Goal: Transaction & Acquisition: Purchase product/service

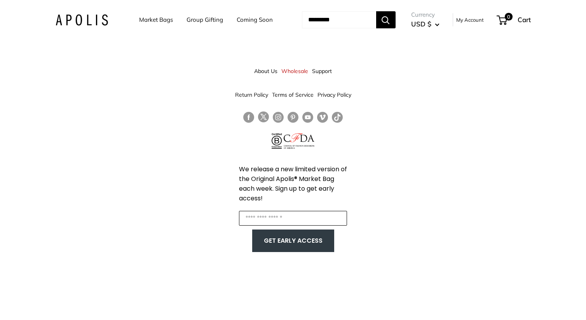
click at [264, 216] on input "Enter your email" at bounding box center [293, 218] width 108 height 15
click at [254, 219] on input "*" at bounding box center [293, 218] width 108 height 15
type input "**********"
click at [280, 240] on button "GET EARLY ACCESS" at bounding box center [293, 240] width 66 height 15
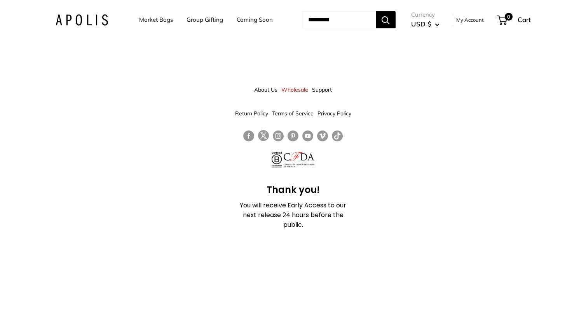
click at [144, 19] on link "Market Bags" at bounding box center [156, 19] width 34 height 11
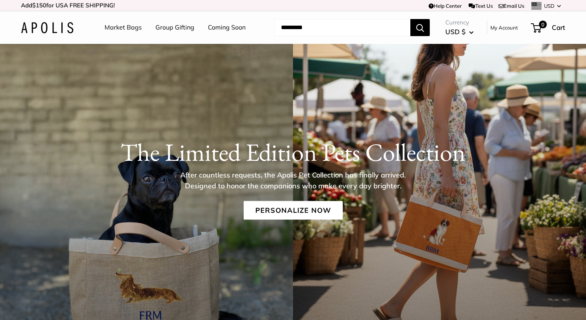
click at [174, 28] on link "Group Gifting" at bounding box center [174, 28] width 39 height 12
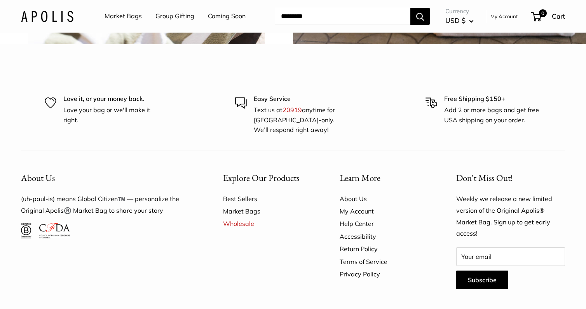
scroll to position [1912, 0]
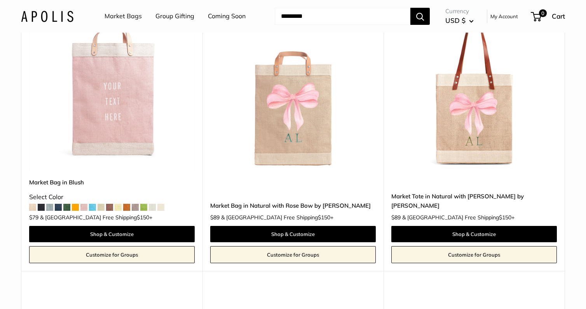
scroll to position [210, 0]
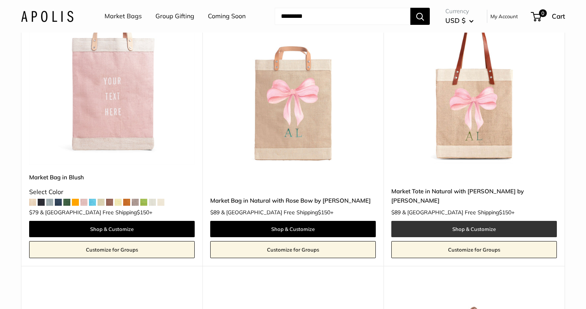
click at [468, 226] on link "Shop & Customize" at bounding box center [473, 229] width 165 height 16
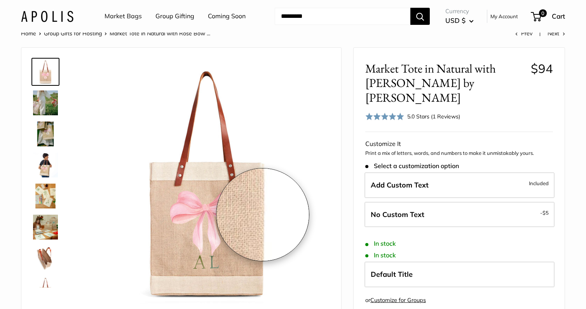
scroll to position [17, 0]
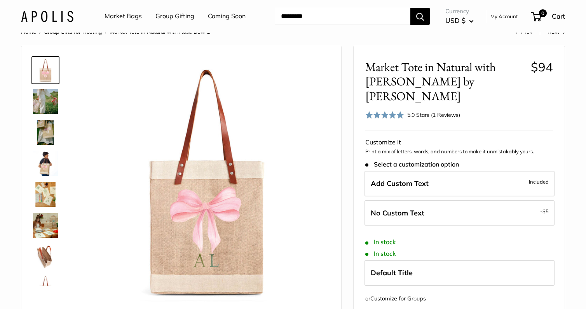
click at [43, 252] on img at bounding box center [45, 256] width 25 height 25
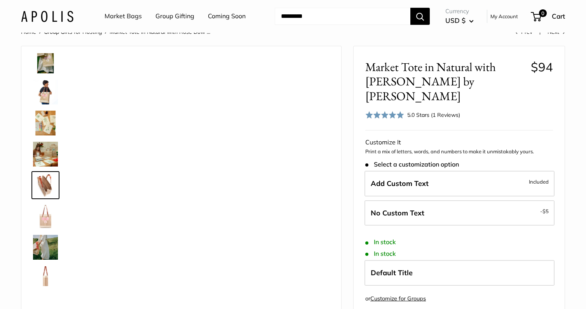
scroll to position [86, 0]
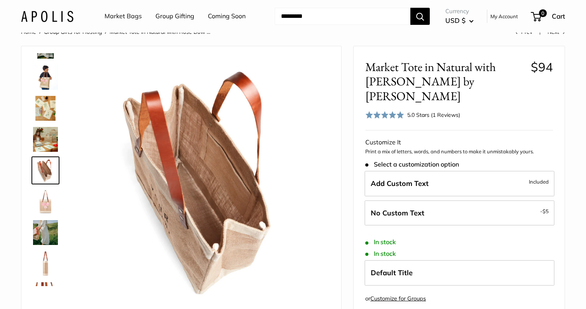
click at [45, 128] on img at bounding box center [45, 139] width 25 height 25
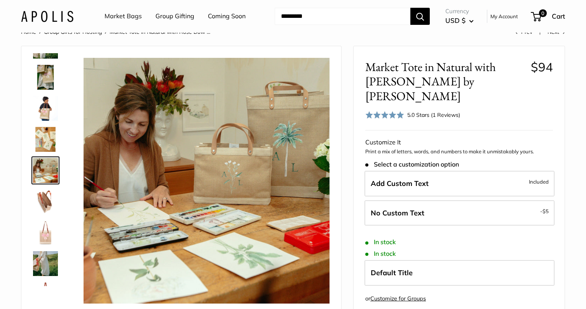
click at [44, 82] on img at bounding box center [45, 77] width 25 height 25
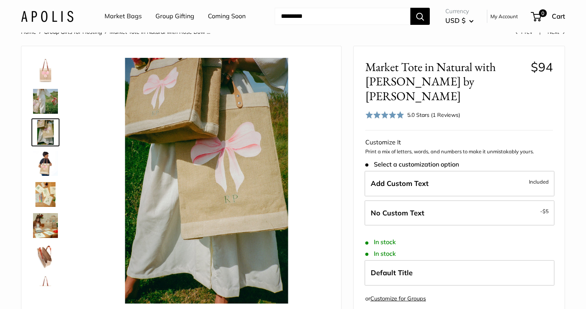
click at [228, 15] on link "Coming Soon" at bounding box center [227, 16] width 38 height 12
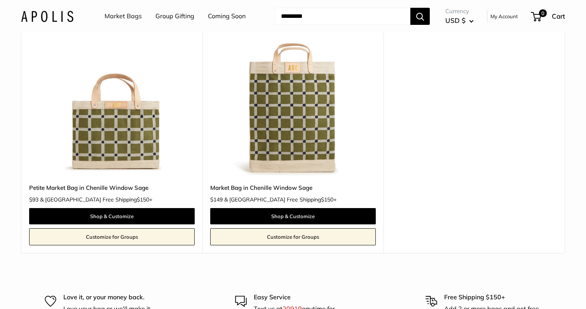
scroll to position [123, 0]
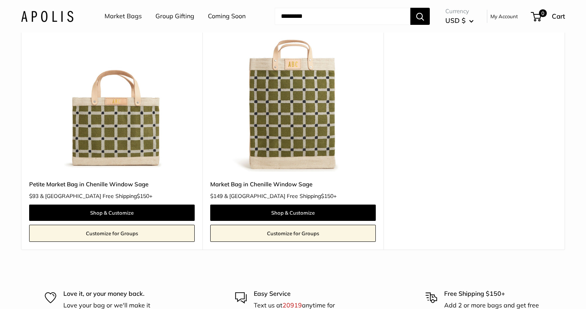
click at [0, 0] on img at bounding box center [0, 0] width 0 height 0
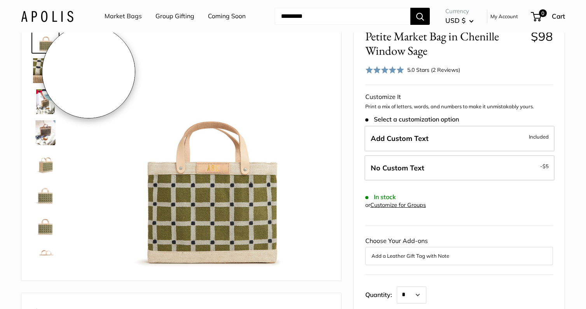
scroll to position [49, 0]
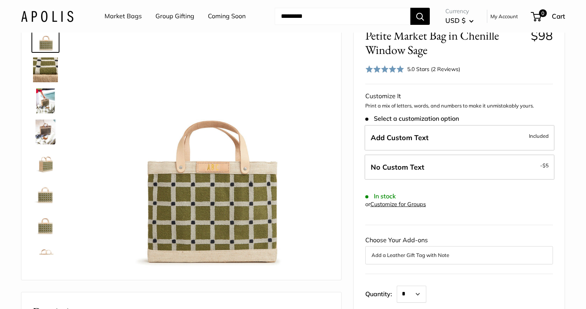
click at [46, 134] on img at bounding box center [45, 132] width 25 height 25
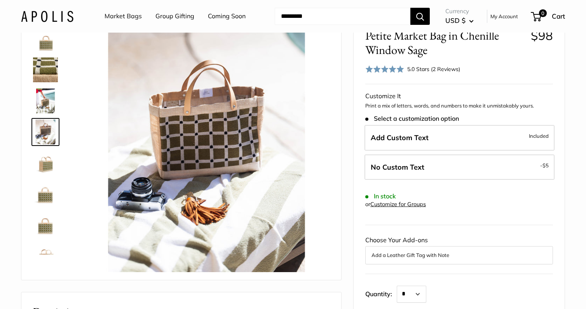
click at [45, 164] on img at bounding box center [45, 163] width 25 height 25
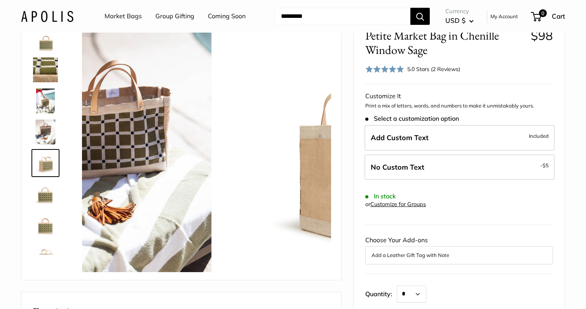
scroll to position [24, 0]
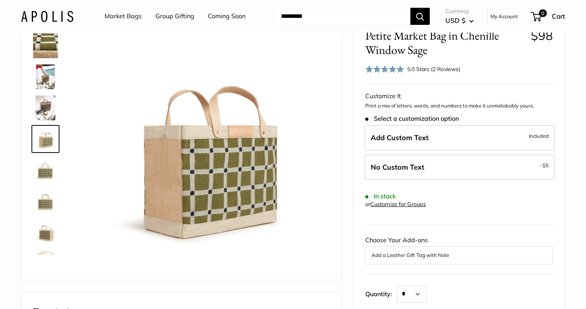
click at [42, 172] on img at bounding box center [45, 170] width 25 height 25
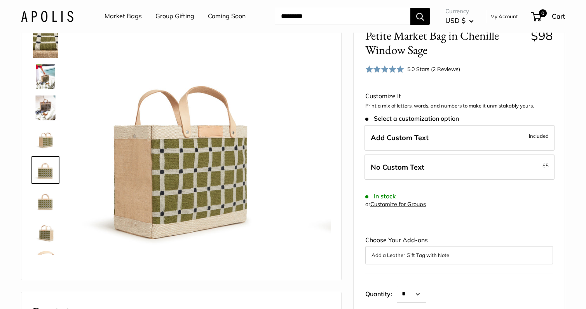
scroll to position [50, 0]
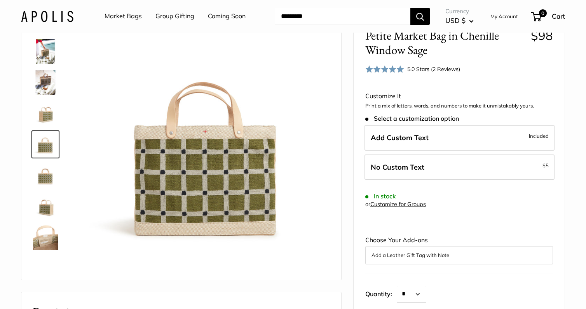
click at [43, 206] on img at bounding box center [45, 206] width 25 height 25
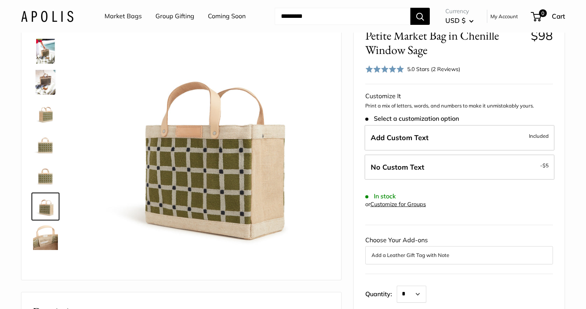
click at [46, 245] on img at bounding box center [45, 237] width 25 height 25
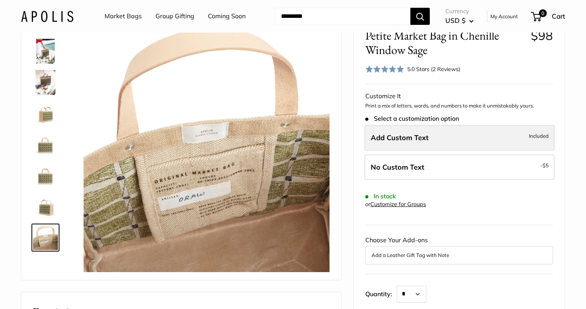
click at [407, 140] on span "Add Custom Text" at bounding box center [399, 137] width 58 height 9
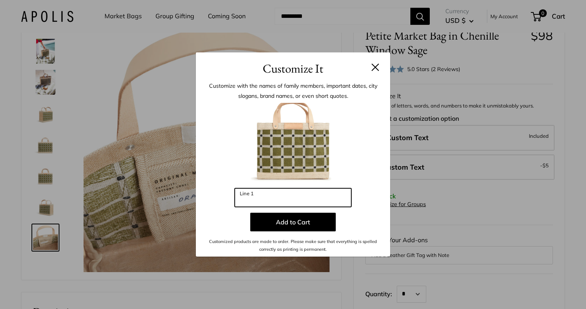
click at [250, 196] on input "Line 1" at bounding box center [293, 197] width 116 height 19
type input "*"
click at [271, 201] on input "***" at bounding box center [293, 197] width 116 height 19
type input "*"
type input "***"
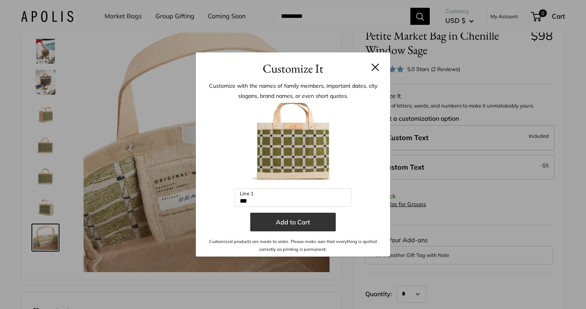
click at [299, 222] on button "Add to Cart" at bounding box center [292, 222] width 85 height 19
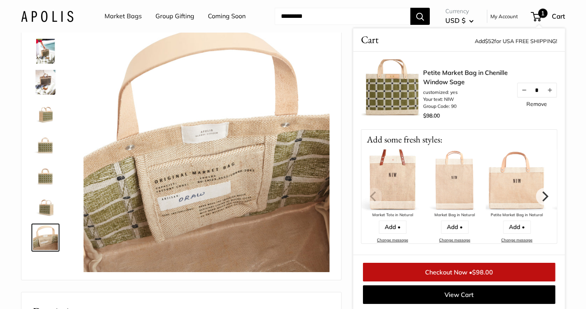
click at [393, 188] on img at bounding box center [392, 181] width 62 height 62
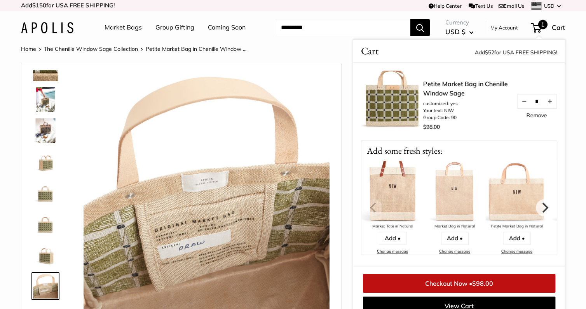
click at [394, 181] on img at bounding box center [392, 192] width 62 height 62
click at [385, 197] on img at bounding box center [392, 192] width 62 height 62
click at [286, 26] on div "Market Bags Group Gifting Coming Soon Need help? Text Us: 20919 hello@apolisglo…" at bounding box center [293, 27] width 544 height 25
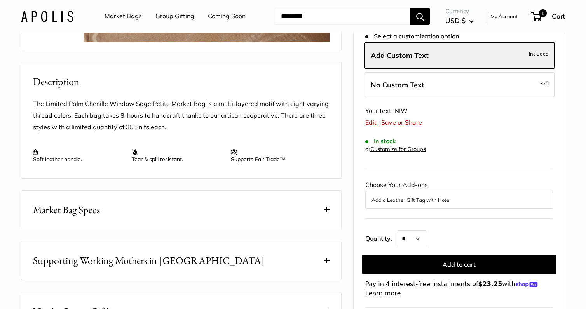
scroll to position [305, 0]
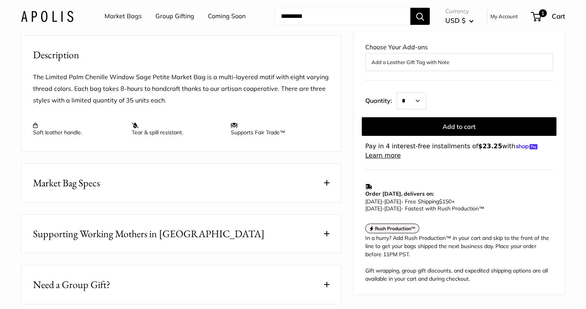
click at [418, 14] on button "Search" at bounding box center [419, 16] width 19 height 17
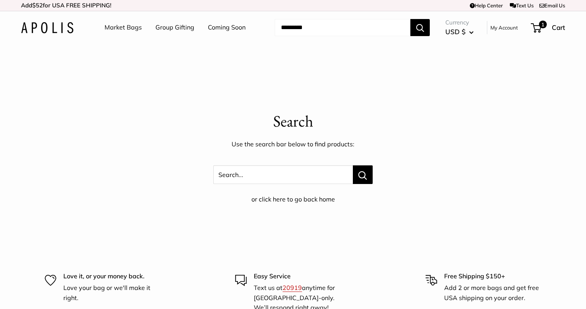
click at [287, 26] on input "Search..." at bounding box center [343, 27] width 136 height 17
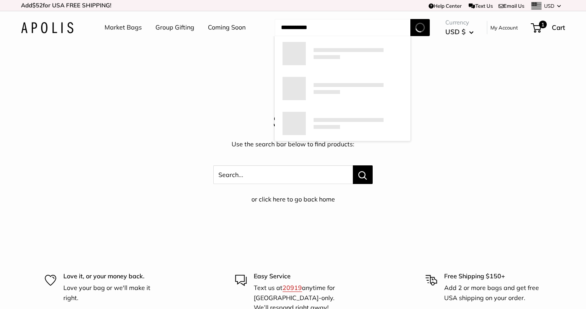
type input "**********"
click at [420, 27] on button "Search" at bounding box center [419, 27] width 19 height 17
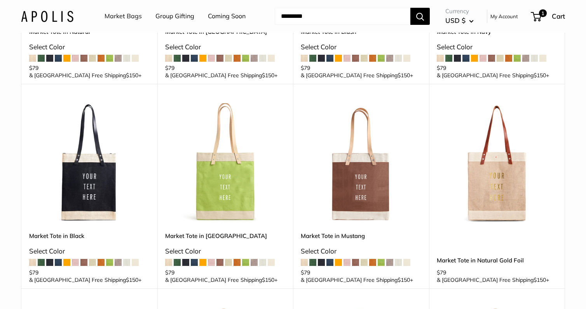
scroll to position [238, 0]
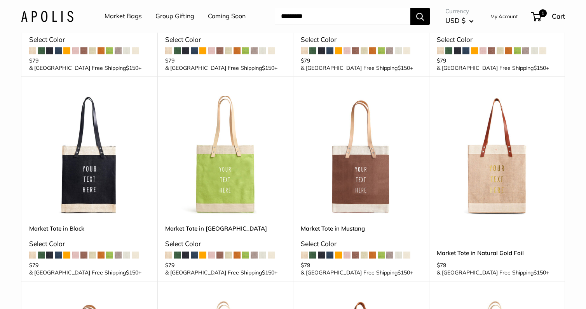
click at [373, 252] on span at bounding box center [372, 255] width 7 height 7
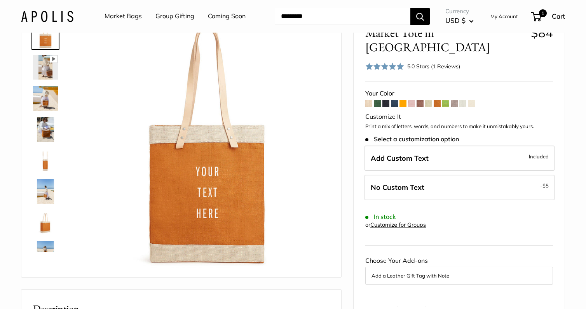
click at [46, 93] on img at bounding box center [45, 98] width 25 height 25
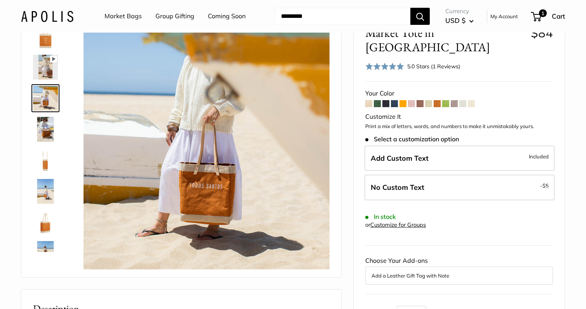
click at [40, 123] on img at bounding box center [45, 129] width 25 height 25
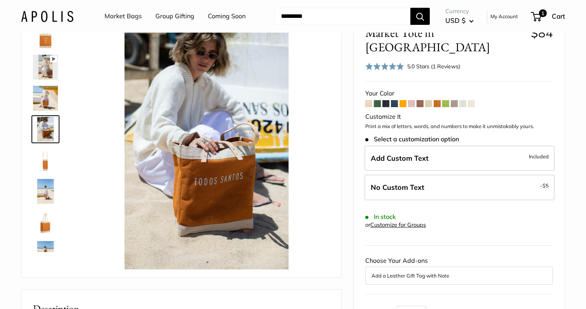
click at [43, 161] on img at bounding box center [45, 160] width 25 height 25
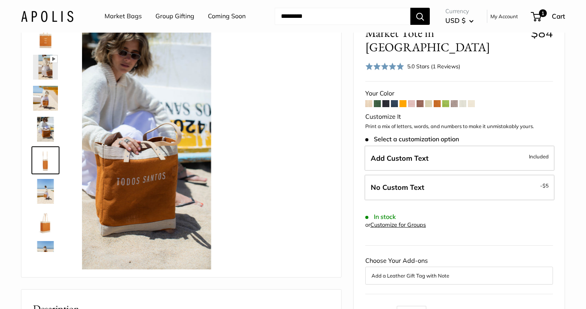
scroll to position [24, 0]
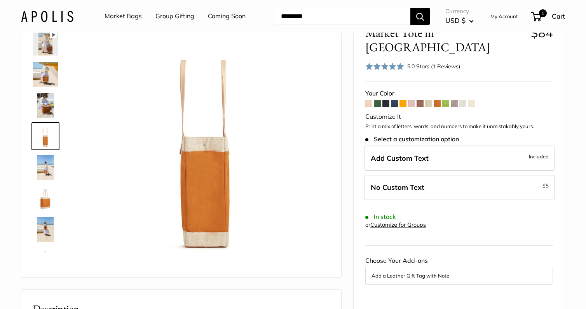
click at [44, 193] on img at bounding box center [45, 198] width 25 height 25
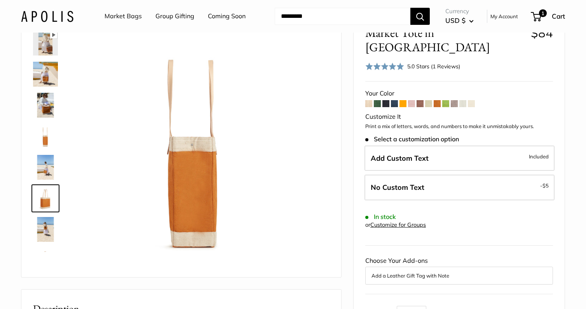
scroll to position [86, 0]
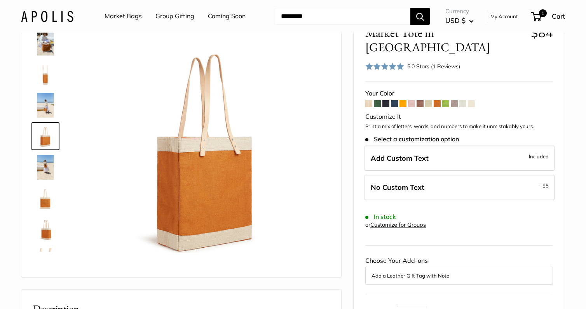
click at [45, 203] on img at bounding box center [45, 198] width 25 height 25
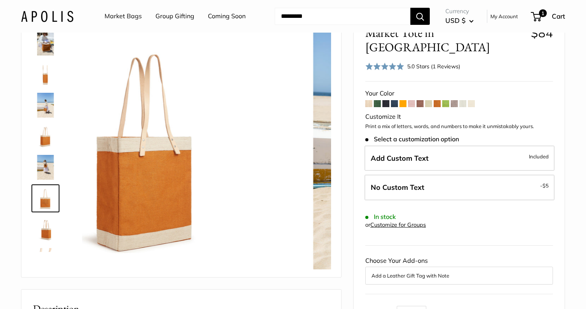
scroll to position [148, 0]
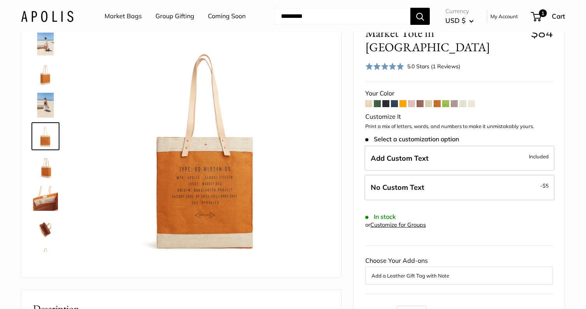
click at [46, 231] on img at bounding box center [45, 229] width 25 height 25
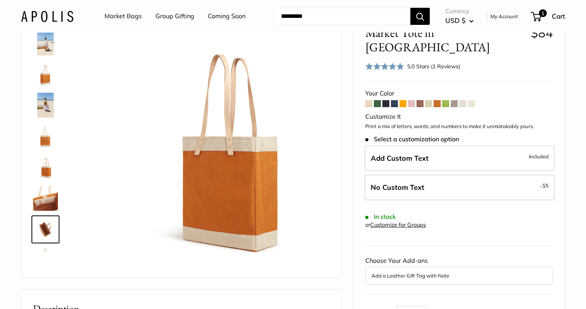
scroll to position [174, 0]
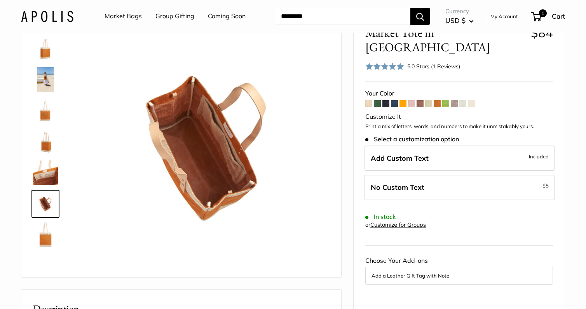
click at [43, 54] on img at bounding box center [45, 48] width 25 height 25
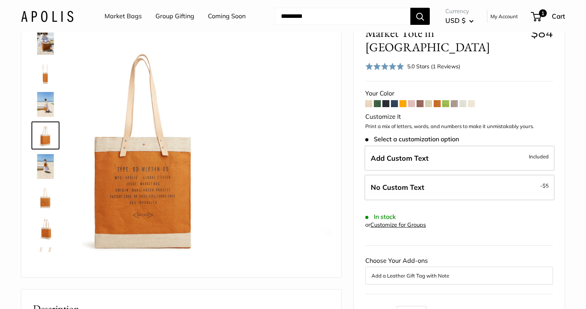
scroll to position [86, 0]
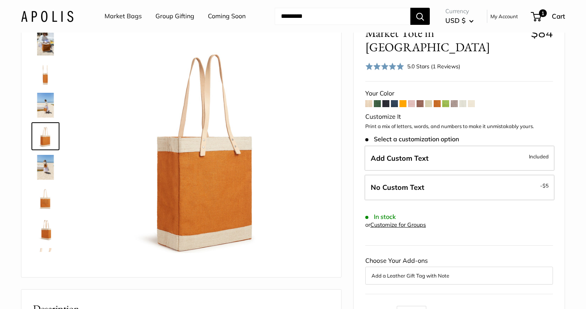
click at [43, 69] on img at bounding box center [45, 74] width 25 height 25
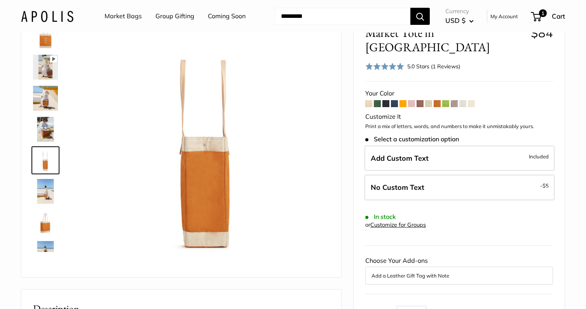
scroll to position [0, 0]
click at [47, 43] on img at bounding box center [45, 36] width 25 height 25
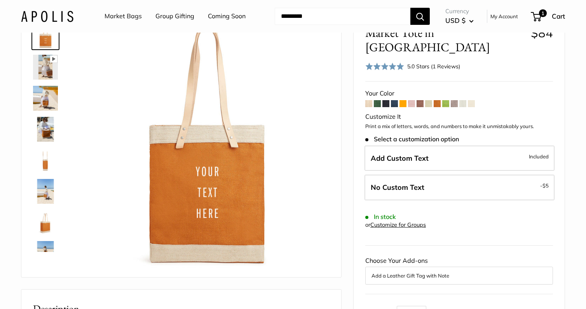
click at [46, 60] on img at bounding box center [45, 67] width 25 height 25
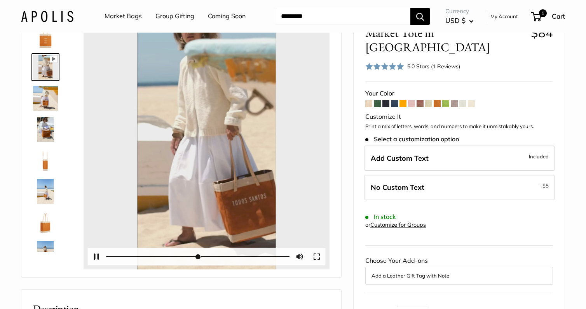
type input "*"
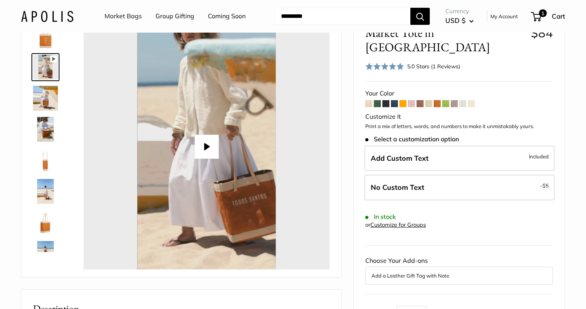
click at [45, 104] on img at bounding box center [45, 98] width 25 height 25
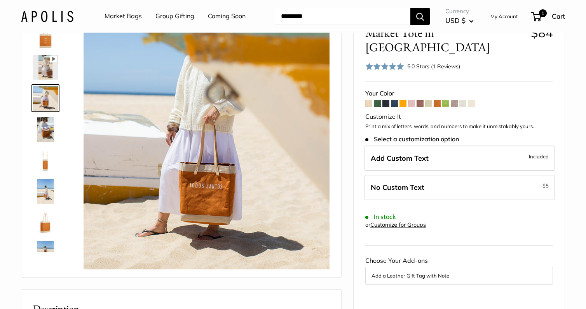
click at [45, 128] on img at bounding box center [45, 129] width 25 height 25
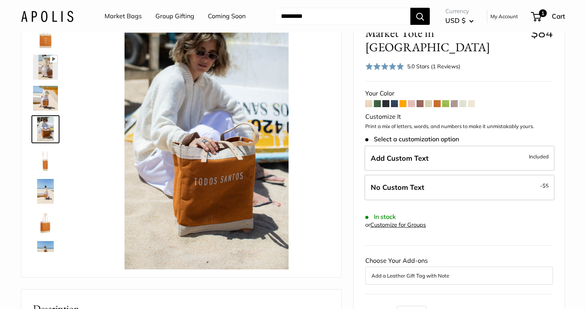
click at [45, 158] on img at bounding box center [45, 160] width 25 height 25
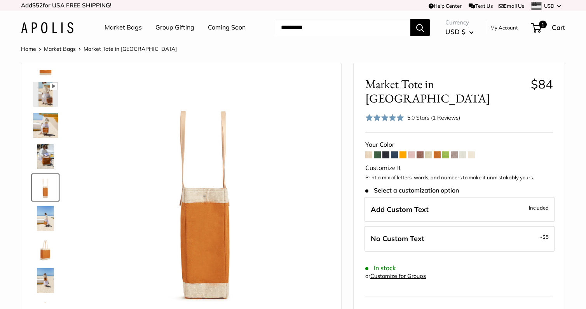
click at [41, 120] on img at bounding box center [45, 125] width 25 height 25
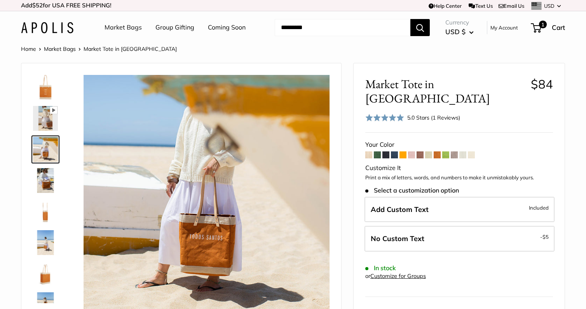
click at [45, 181] on img at bounding box center [45, 180] width 25 height 25
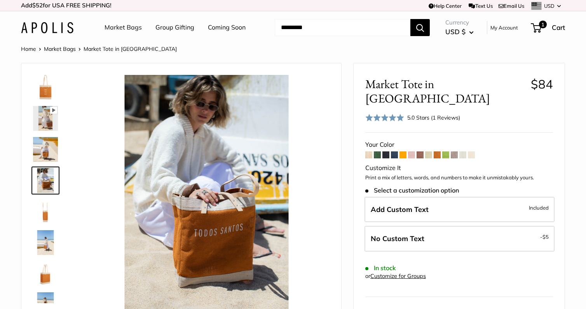
click at [43, 215] on img at bounding box center [45, 211] width 25 height 25
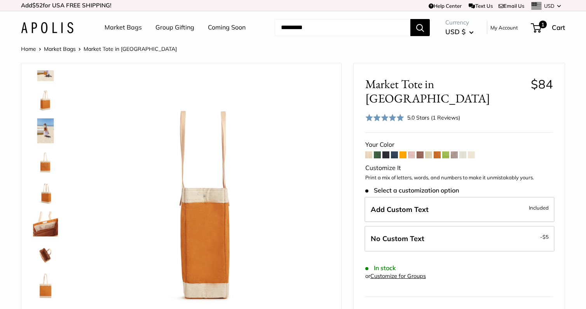
scroll to position [174, 0]
click at [46, 228] on img at bounding box center [45, 224] width 25 height 25
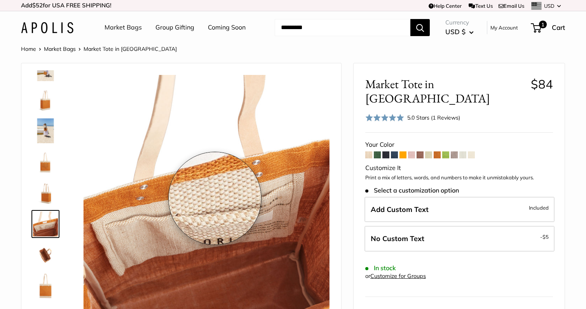
scroll to position [0, 0]
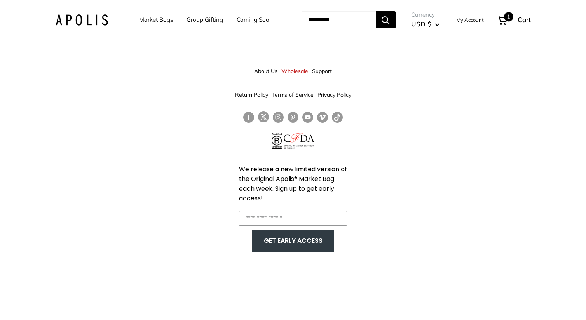
click at [513, 18] on span "1" at bounding box center [508, 16] width 9 height 9
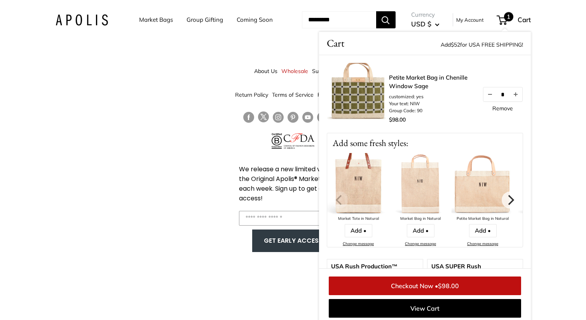
click at [319, 20] on input "Search..." at bounding box center [339, 19] width 74 height 17
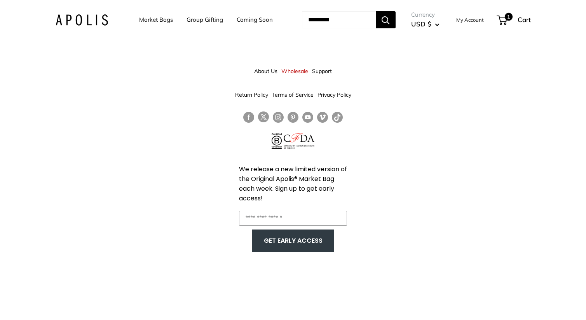
click at [302, 19] on input "Search..." at bounding box center [339, 19] width 74 height 17
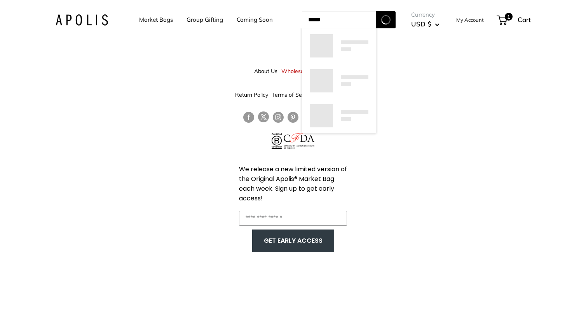
type input "*****"
click at [395, 20] on button "Search" at bounding box center [385, 19] width 19 height 17
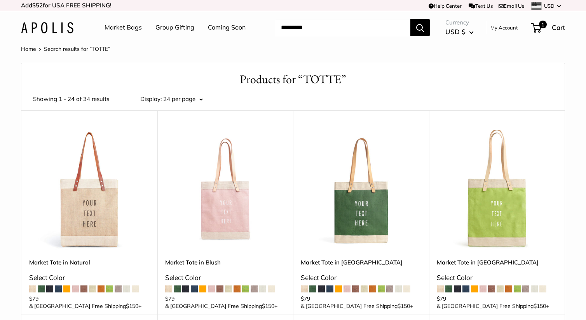
click at [0, 0] on img at bounding box center [0, 0] width 0 height 0
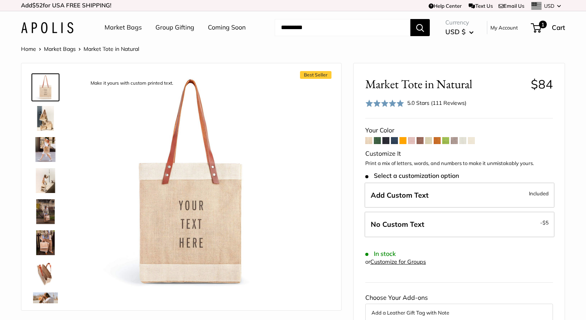
click at [46, 186] on img at bounding box center [45, 180] width 25 height 25
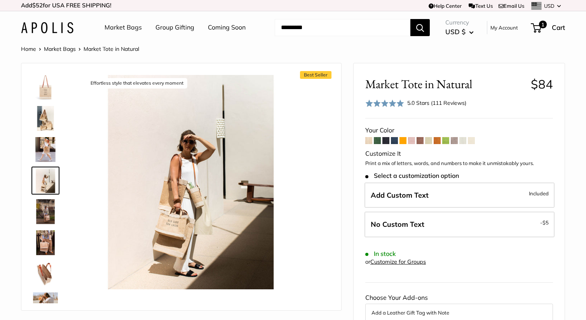
click at [45, 210] on img at bounding box center [45, 211] width 25 height 25
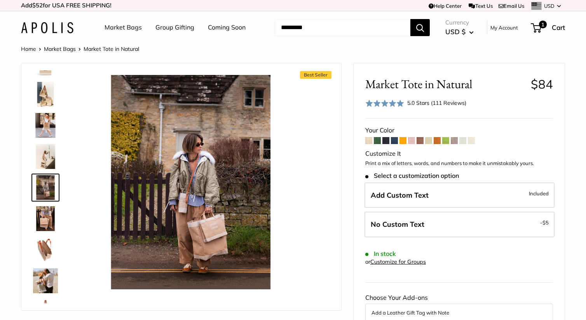
click at [42, 229] on img at bounding box center [45, 218] width 25 height 25
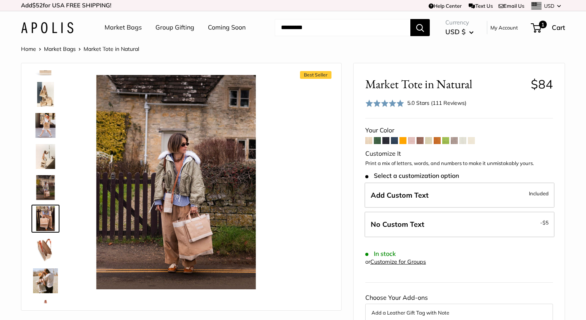
scroll to position [55, 0]
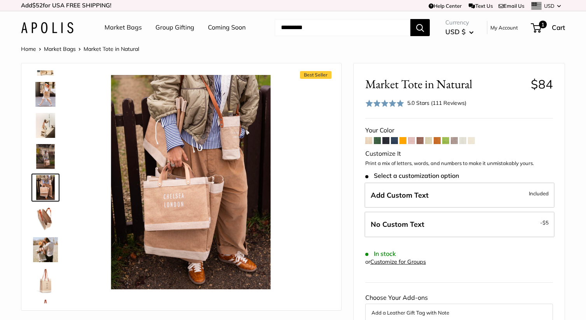
click at [421, 140] on span at bounding box center [419, 140] width 7 height 7
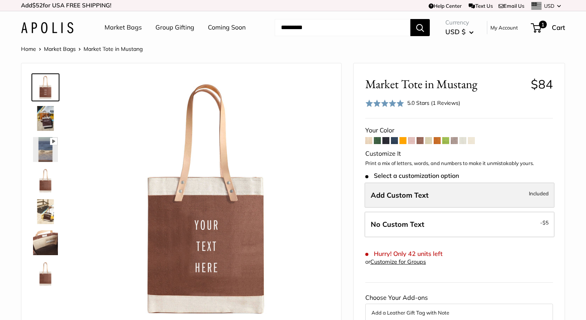
click at [421, 194] on span "Add Custom Text" at bounding box center [399, 195] width 58 height 9
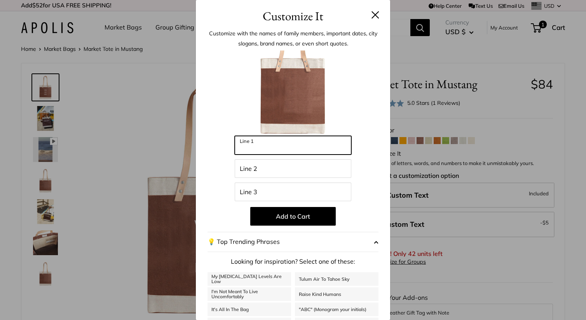
click at [268, 146] on input "Line 1" at bounding box center [293, 145] width 116 height 19
type input "******"
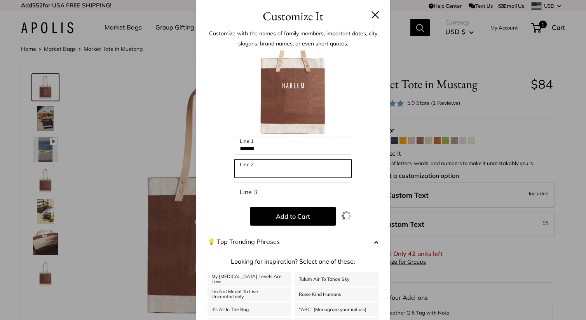
click at [259, 172] on input "Line 2" at bounding box center [293, 168] width 116 height 19
type input "********"
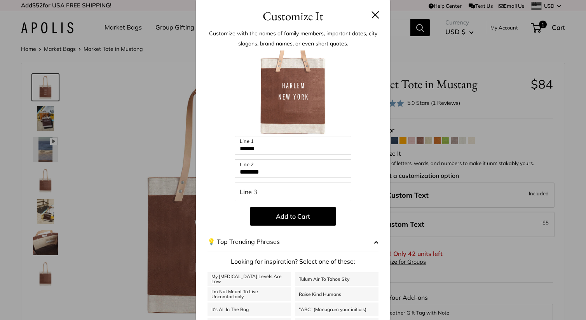
click at [221, 207] on p "Add to Cart" at bounding box center [292, 216] width 171 height 19
click at [297, 213] on button "Add to Cart" at bounding box center [292, 216] width 85 height 19
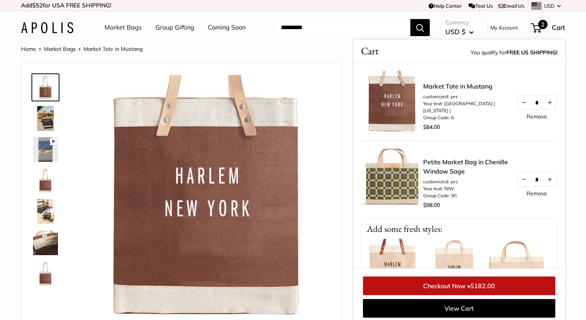
click at [436, 91] on link "Market Tote in Mustang" at bounding box center [465, 86] width 85 height 9
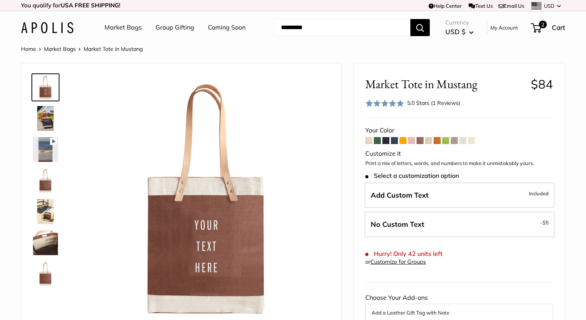
click at [447, 138] on span at bounding box center [445, 140] width 7 height 7
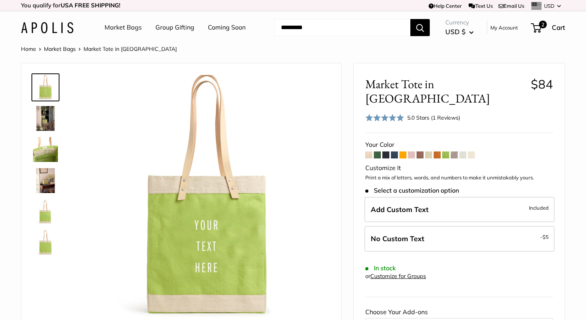
click at [298, 27] on input "Search..." at bounding box center [343, 27] width 136 height 17
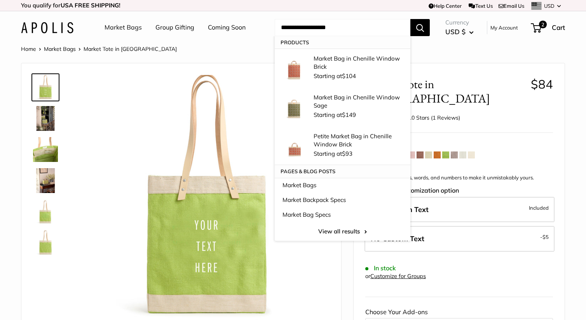
type input "**********"
click at [420, 27] on button "Search" at bounding box center [419, 27] width 19 height 17
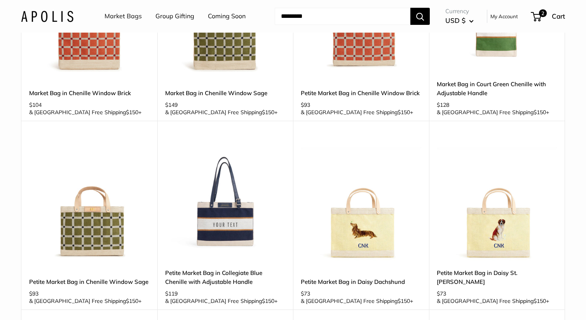
scroll to position [113, 0]
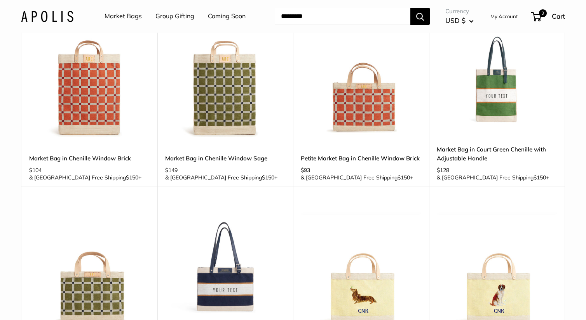
click at [0, 0] on img at bounding box center [0, 0] width 0 height 0
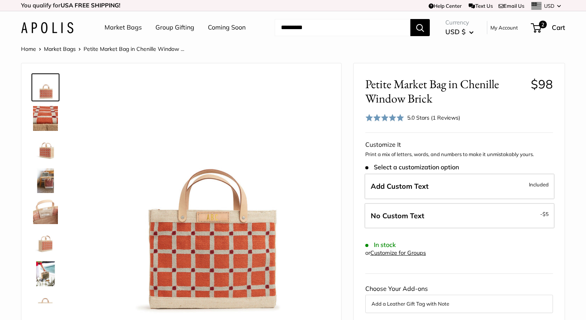
click at [47, 176] on img at bounding box center [45, 180] width 25 height 25
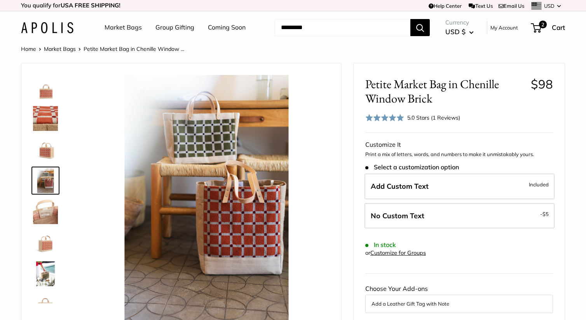
click at [43, 211] on img at bounding box center [45, 211] width 25 height 25
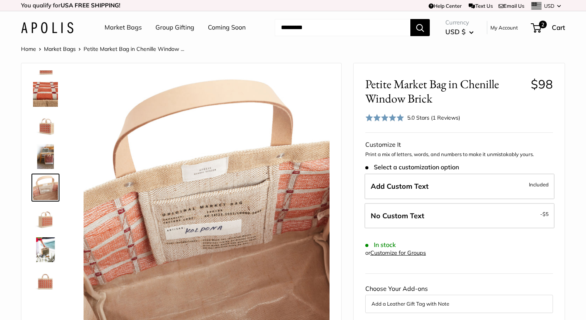
click at [44, 252] on img at bounding box center [45, 249] width 25 height 25
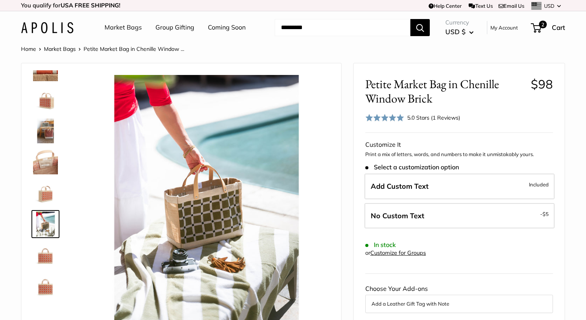
scroll to position [50, 0]
click at [46, 256] on img at bounding box center [45, 255] width 25 height 25
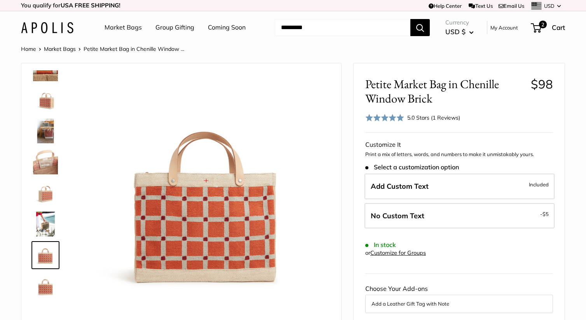
click at [40, 70] on img at bounding box center [45, 68] width 25 height 25
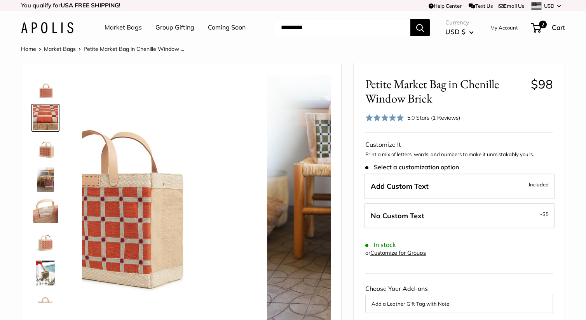
scroll to position [0, 0]
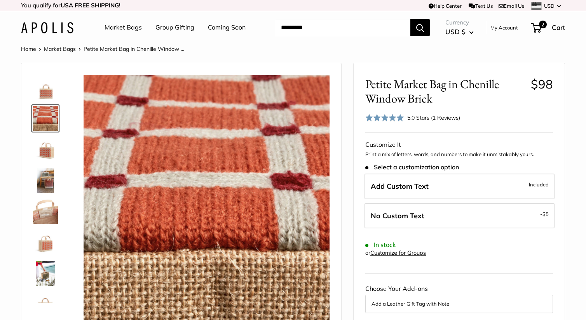
click at [440, 116] on div "5.0 Stars (1 Reviews)" at bounding box center [433, 117] width 53 height 9
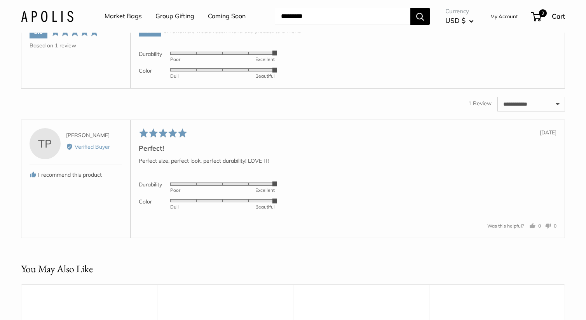
scroll to position [1222, 0]
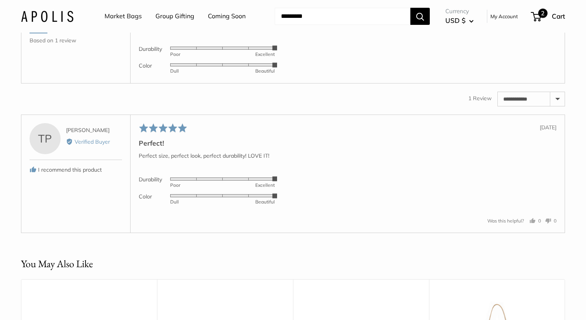
click at [544, 12] on span "2" at bounding box center [542, 13] width 9 height 9
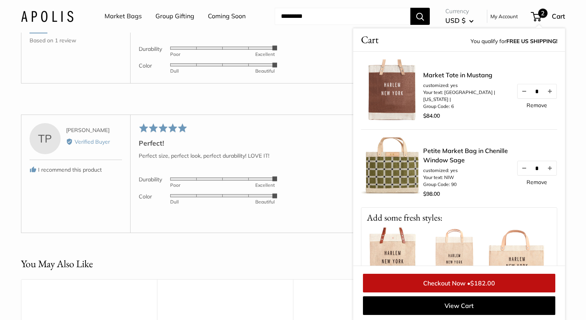
click at [447, 150] on link "Petite Market Bag in Chenille Window Sage" at bounding box center [465, 155] width 85 height 19
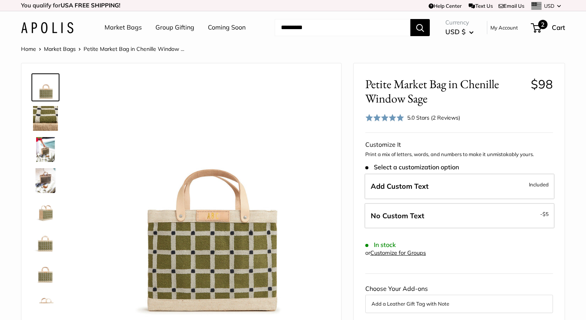
click at [544, 25] on span "2" at bounding box center [542, 24] width 9 height 9
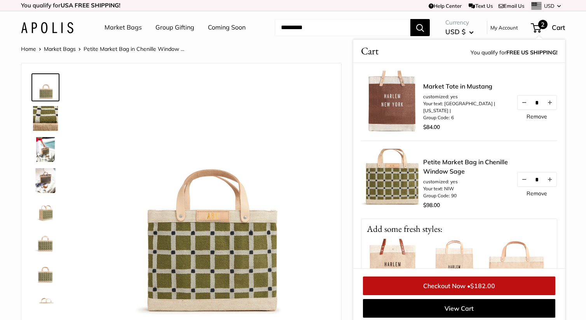
click at [46, 149] on img at bounding box center [45, 149] width 25 height 25
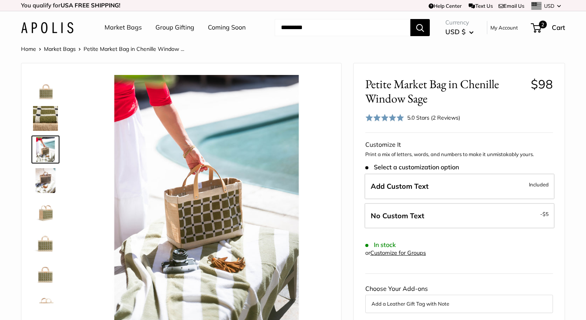
click at [44, 181] on img at bounding box center [45, 180] width 25 height 25
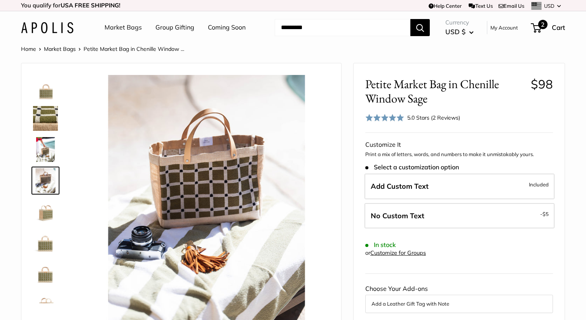
click at [543, 24] on span "2" at bounding box center [542, 24] width 9 height 9
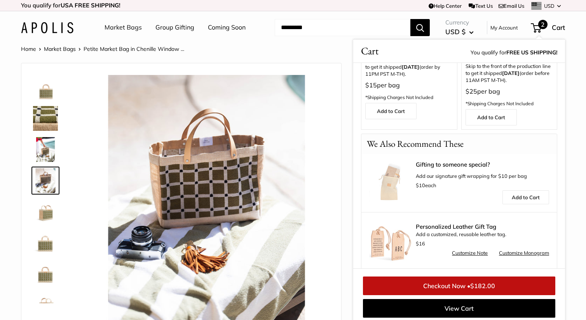
scroll to position [304, 0]
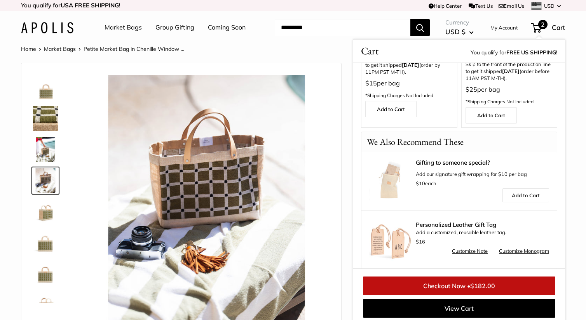
click at [442, 160] on link "Gifting to someone special?" at bounding box center [482, 163] width 133 height 6
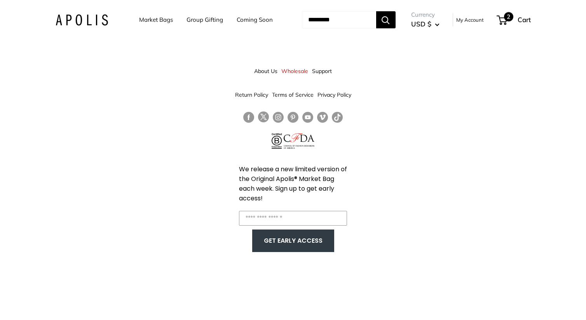
click at [513, 16] on span "2" at bounding box center [508, 16] width 9 height 9
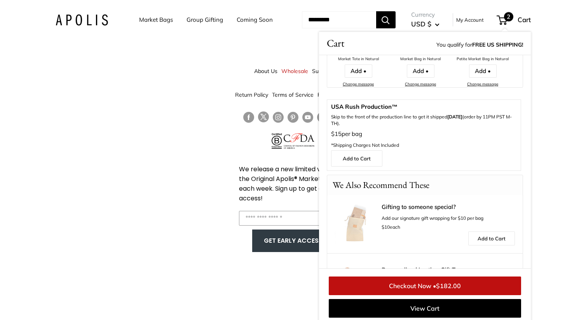
scroll to position [289, 0]
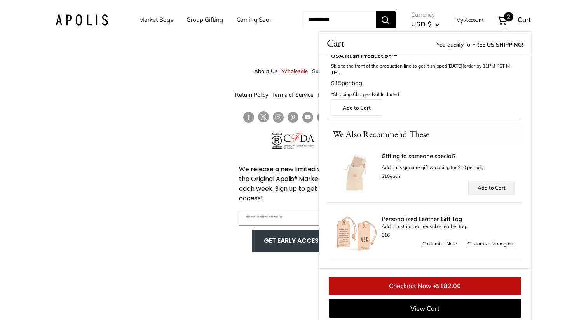
click at [496, 187] on link "Add to Cart" at bounding box center [491, 188] width 47 height 14
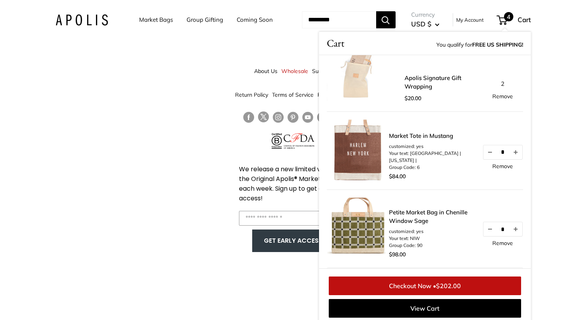
scroll to position [0, 0]
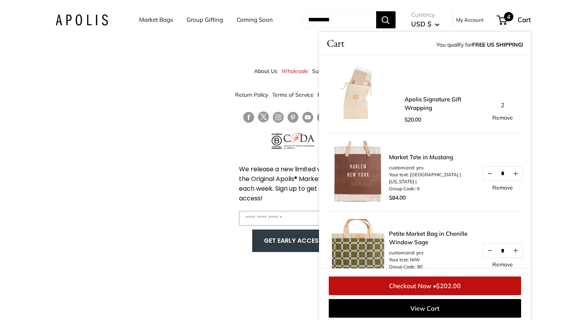
click at [445, 285] on link "Checkout Now • $202.00" at bounding box center [425, 285] width 192 height 19
